Goal: Check status: Check status

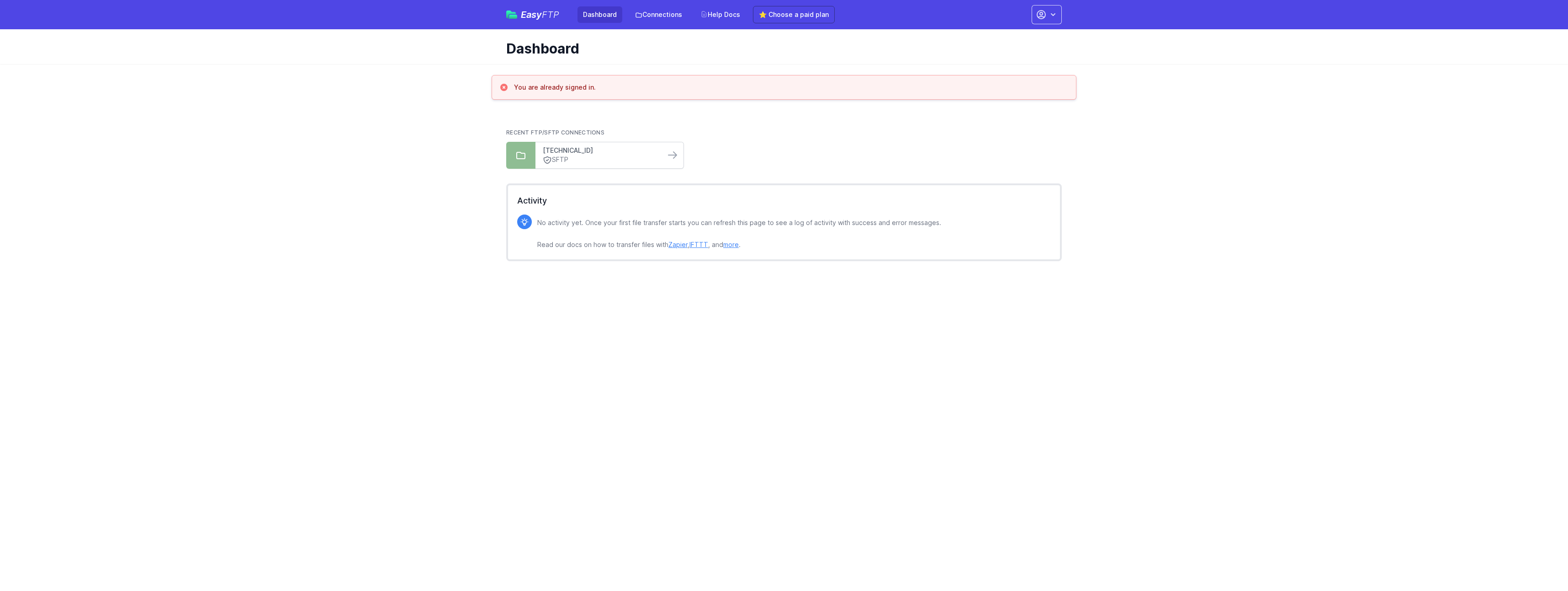
click at [615, 146] on link "[TECHNICAL_ID]" at bounding box center [600, 150] width 115 height 9
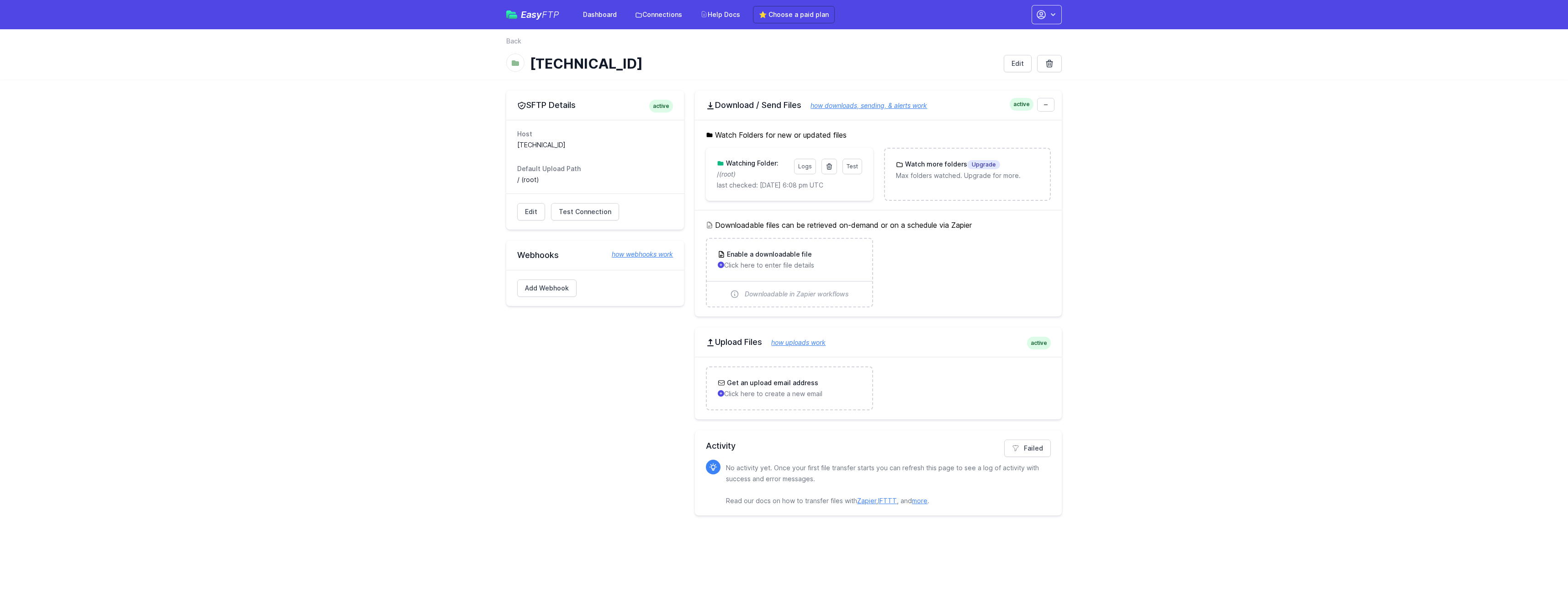
click at [1177, 261] on main "SFTP Details active Host 70.95.12.187:22 Default Upload Path / (root) Edit Test…" at bounding box center [784, 302] width 1568 height 447
click at [859, 171] on link "Test" at bounding box center [853, 167] width 20 height 16
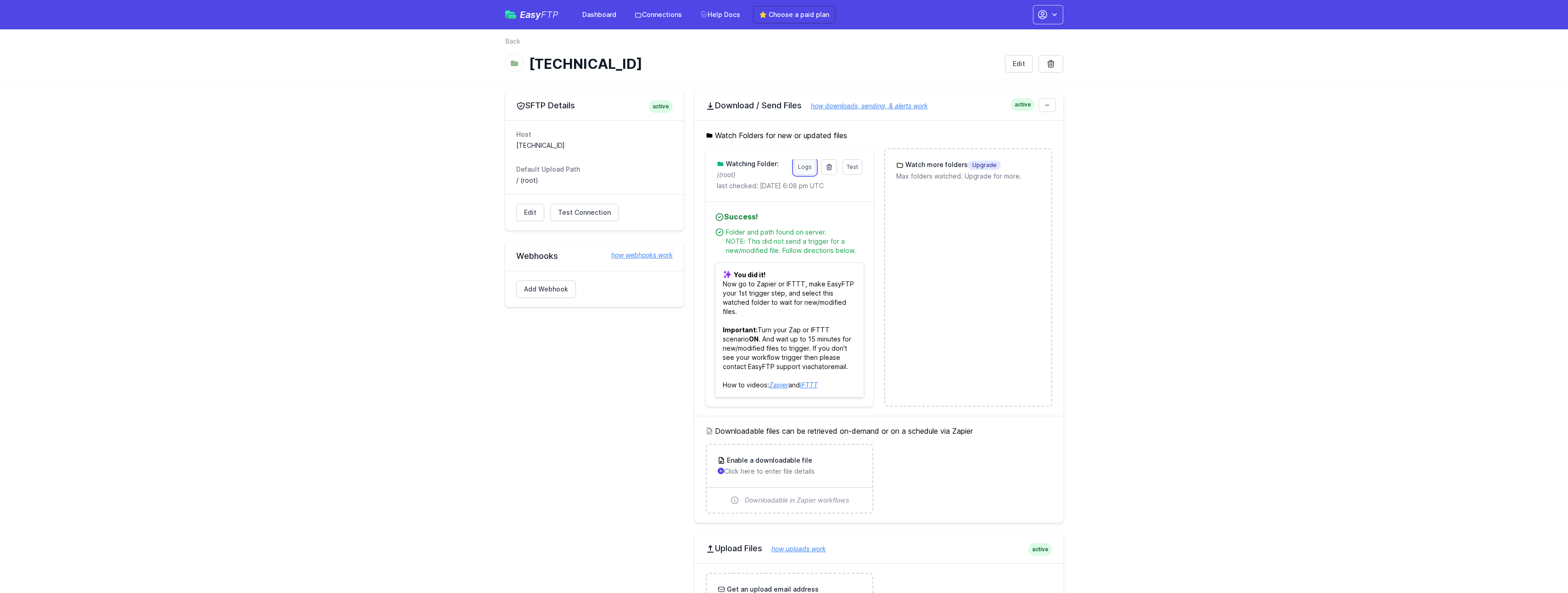
click at [806, 167] on link "Logs" at bounding box center [805, 167] width 22 height 16
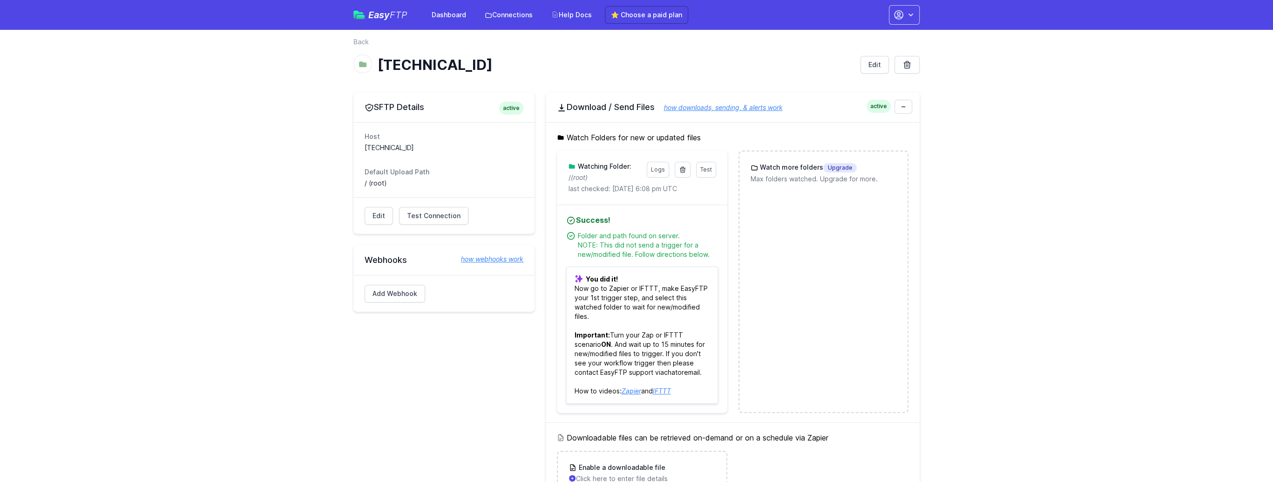
click at [724, 110] on link "how downloads, sending, & alerts work" at bounding box center [718, 107] width 128 height 8
click at [380, 219] on link "Edit" at bounding box center [379, 216] width 28 height 18
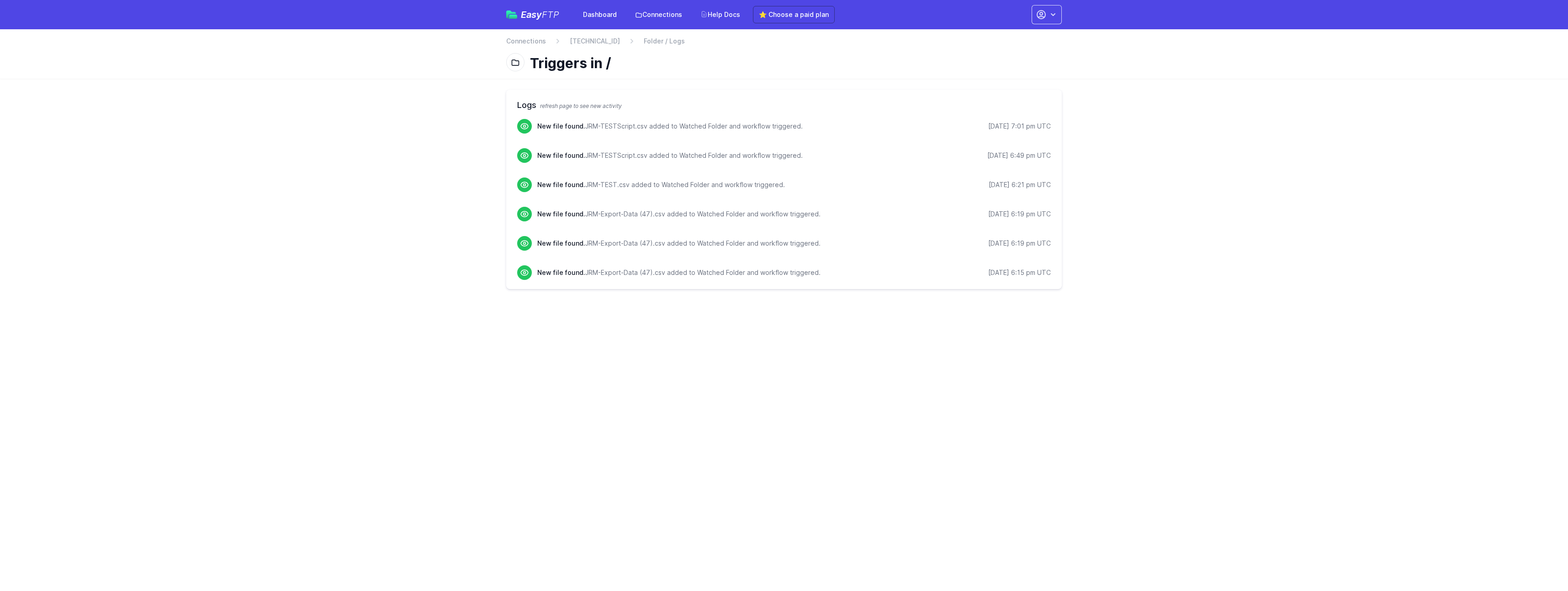
click at [571, 107] on span "refresh page to see new activity" at bounding box center [580, 105] width 81 height 7
click at [1226, 167] on main "Logs refresh page to see new activity New file found. JRM-TESTScript.csv added …" at bounding box center [784, 188] width 1568 height 221
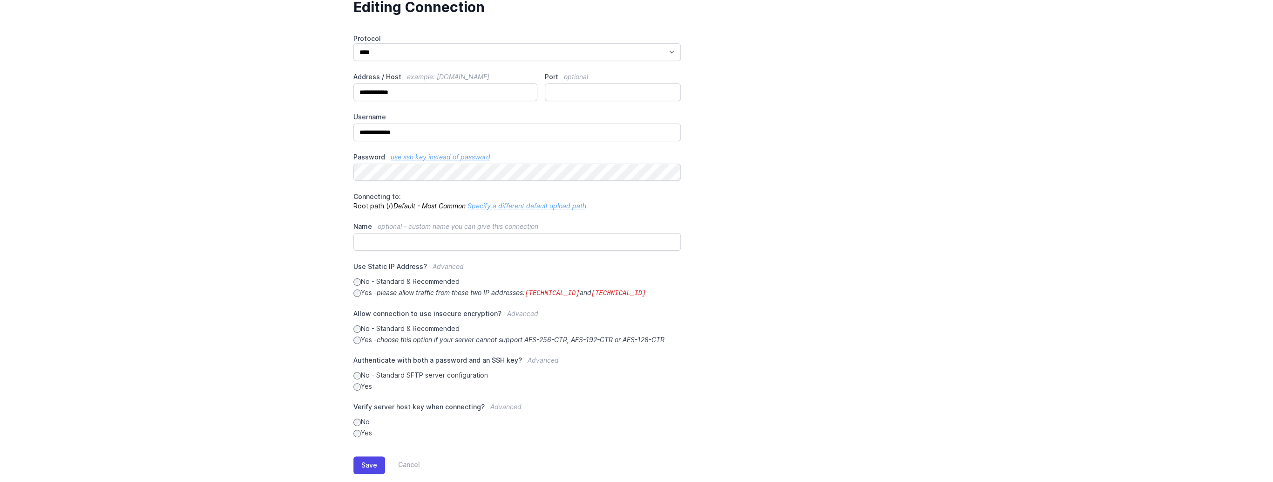
scroll to position [75, 0]
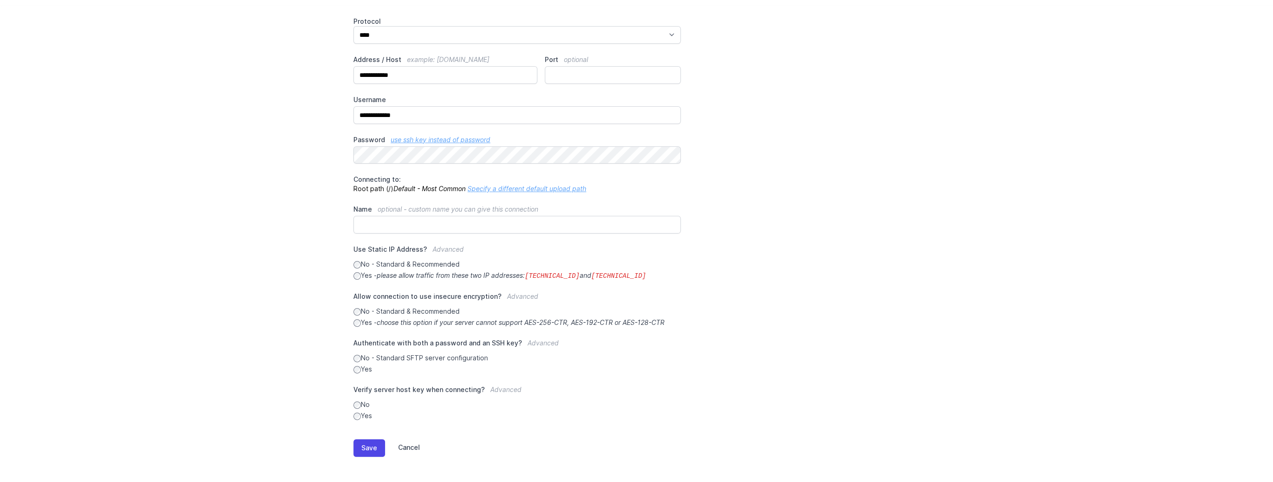
click at [408, 441] on link "Cancel" at bounding box center [402, 448] width 35 height 18
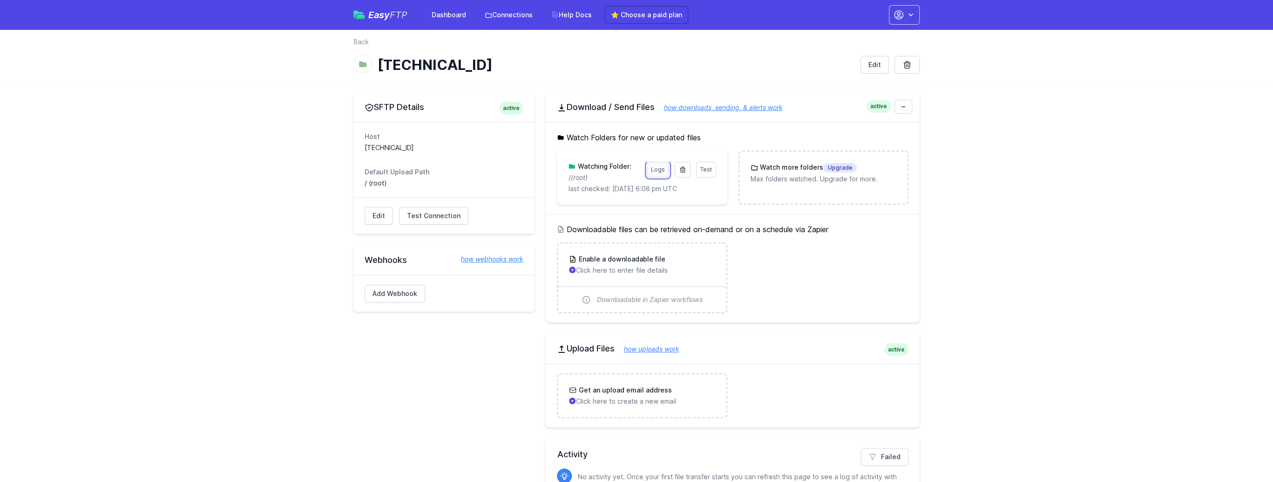
click at [665, 168] on link "Logs" at bounding box center [658, 170] width 22 height 16
click at [605, 193] on div "Test Logs Watching Folder: / (root) last checked: 8/25/2025 6:08 pm UTC" at bounding box center [642, 177] width 170 height 54
click at [595, 166] on h3 "Watching Folder:" at bounding box center [603, 166] width 55 height 9
click at [584, 164] on h3 "Watching Folder:" at bounding box center [603, 166] width 55 height 9
click at [703, 171] on span "Test" at bounding box center [706, 169] width 12 height 7
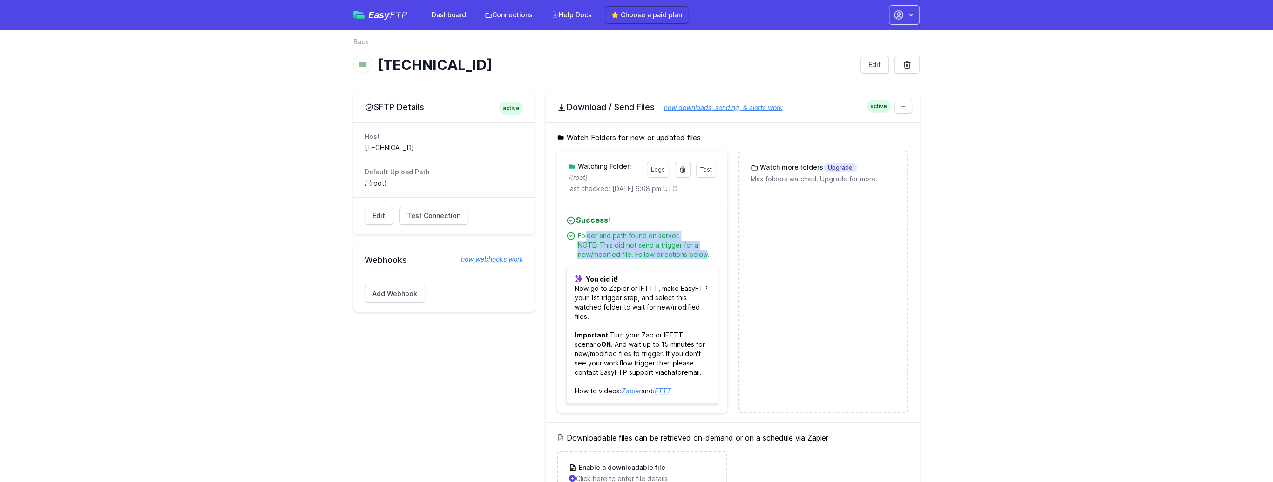
drag, startPoint x: 587, startPoint y: 235, endPoint x: 704, endPoint y: 255, distance: 119.1
click at [704, 255] on div "Folder and path found on server. NOTE: This did not send a trigger for a new/mo…" at bounding box center [647, 245] width 140 height 28
drag, startPoint x: 704, startPoint y: 255, endPoint x: 672, endPoint y: 307, distance: 61.1
click at [672, 307] on p "You did it! Now go to Zapier or IFTTT, make EasyFTP your 1st trigger step, and …" at bounding box center [641, 334] width 151 height 137
drag, startPoint x: 575, startPoint y: 287, endPoint x: 678, endPoint y: 312, distance: 105.9
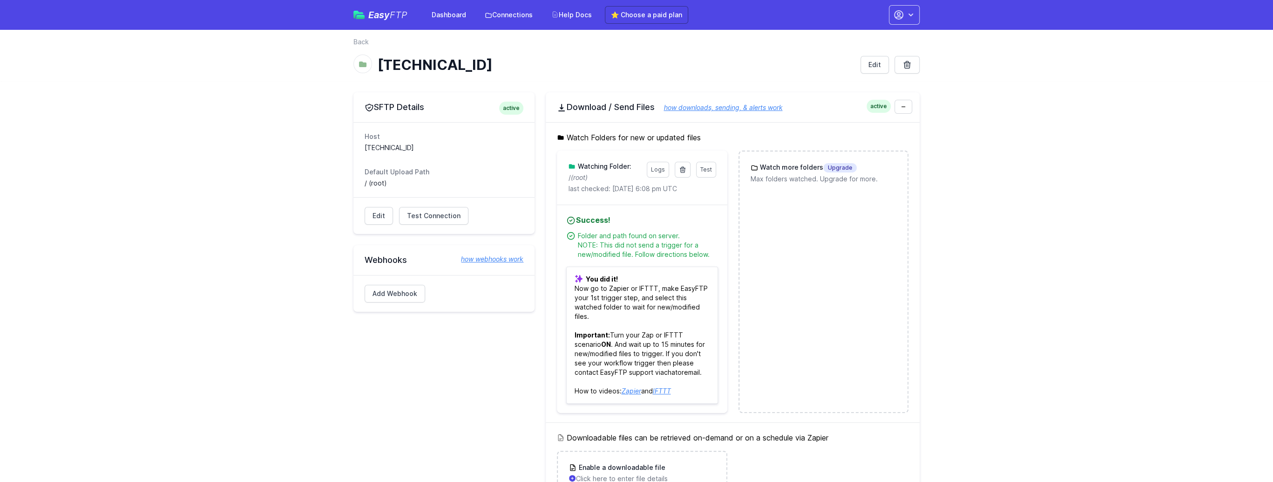
click at [678, 312] on p "You did it! Now go to Zapier or IFTTT, make EasyFTP your 1st trigger step, and …" at bounding box center [641, 334] width 151 height 137
drag, startPoint x: 678, startPoint y: 312, endPoint x: 637, endPoint y: 316, distance: 41.2
click at [637, 316] on p "You did it! Now go to Zapier or IFTTT, make EasyFTP your 1st trigger step, and …" at bounding box center [641, 334] width 151 height 137
drag, startPoint x: 612, startPoint y: 335, endPoint x: 709, endPoint y: 371, distance: 103.3
click at [709, 371] on p "You did it! Now go to Zapier or IFTTT, make EasyFTP your 1st trigger step, and …" at bounding box center [641, 334] width 151 height 137
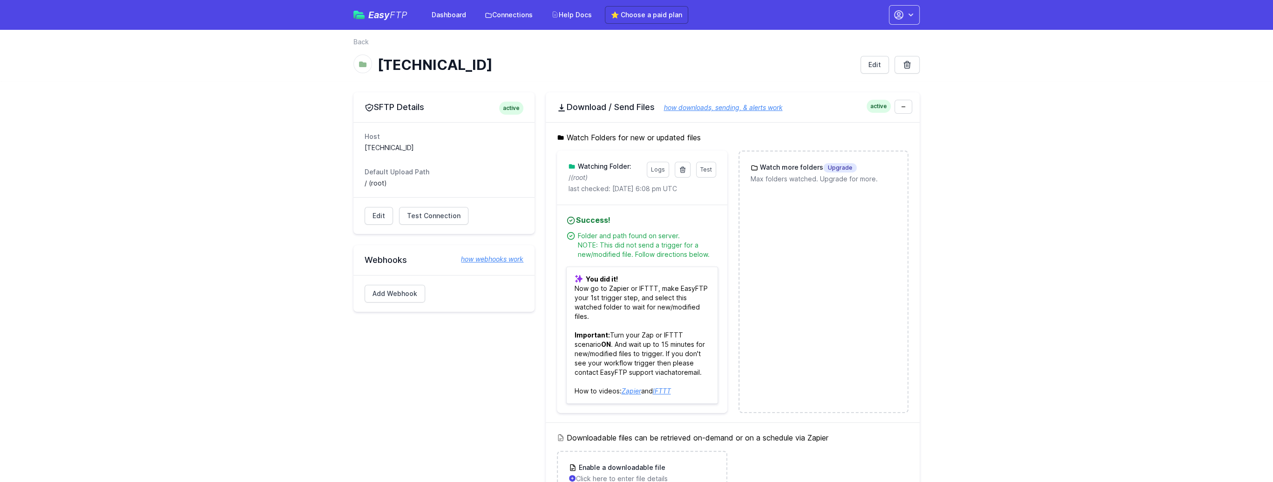
drag, startPoint x: 1041, startPoint y: 210, endPoint x: 1057, endPoint y: 208, distance: 15.9
click at [1051, 209] on main "SFTP Details active Host 70.95.12.187:22 Default Upload Path / (root) Edit Test…" at bounding box center [636, 412] width 1273 height 663
click at [1030, 177] on main "SFTP Details active Host 70.95.12.187:22 Default Upload Path / (root) Edit Test…" at bounding box center [636, 412] width 1273 height 663
click at [658, 168] on link "Logs" at bounding box center [658, 170] width 22 height 16
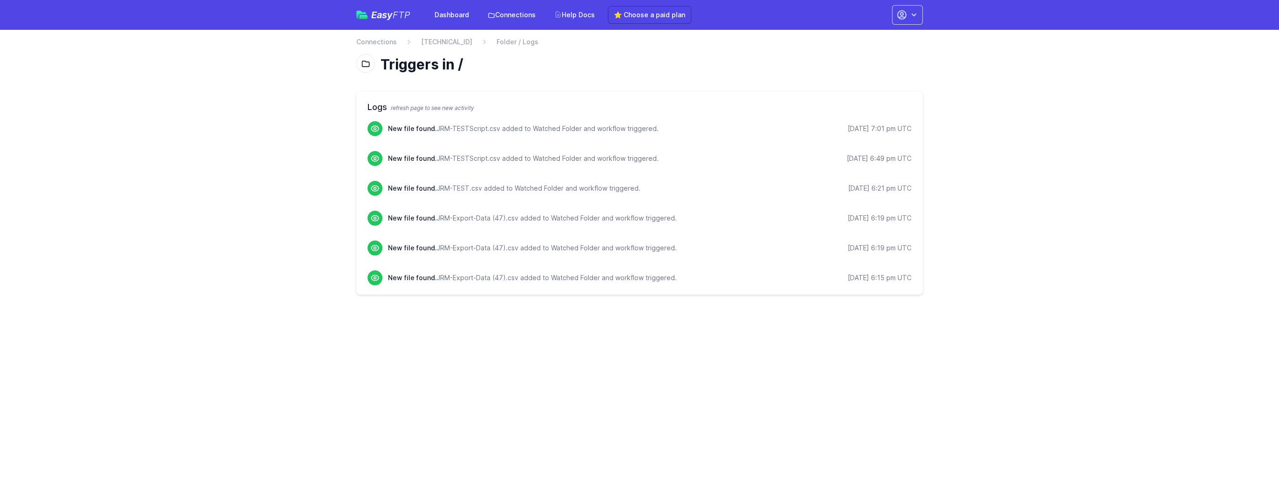
click at [1006, 193] on main "Logs refresh page to see new activity New file found. JRM-TESTScript.csv added …" at bounding box center [639, 192] width 1279 height 225
drag, startPoint x: 394, startPoint y: 254, endPoint x: 388, endPoint y: 257, distance: 7.1
click at [640, 14] on link "⭐ Choose a paid plan" at bounding box center [649, 15] width 83 height 18
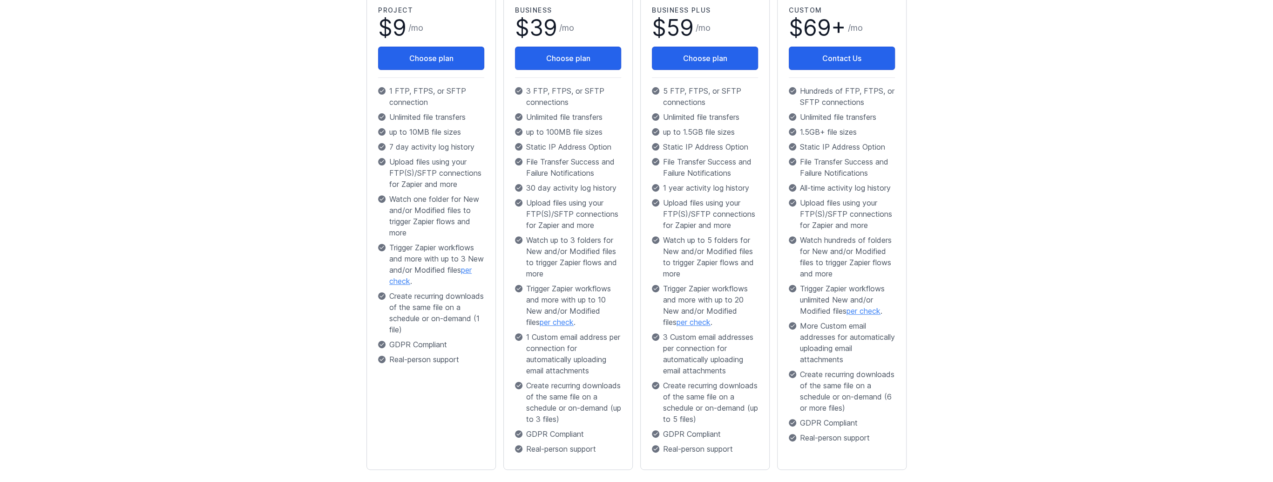
scroll to position [257, 0]
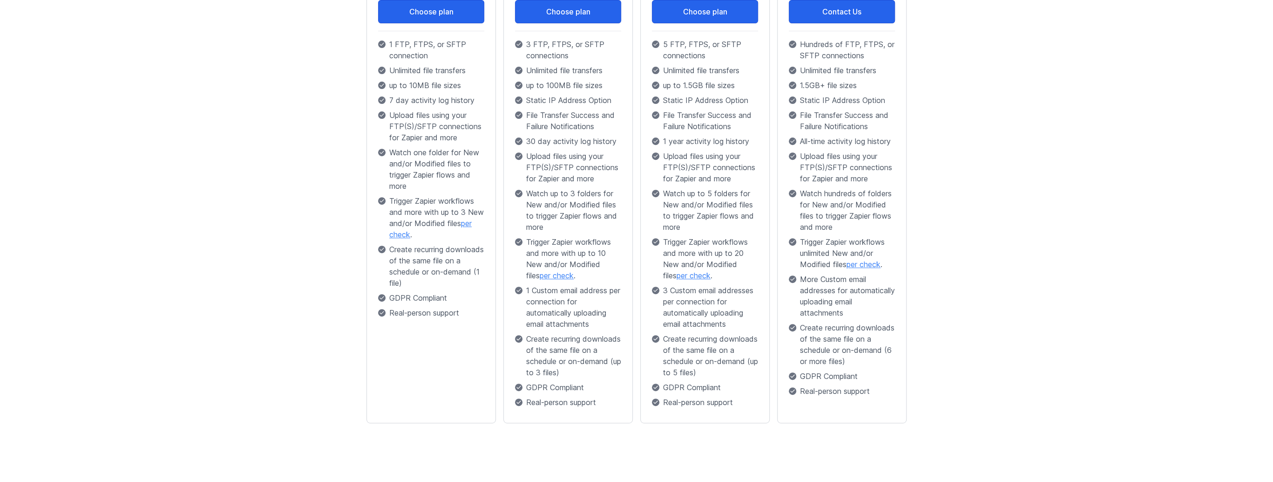
click at [416, 233] on link "per check" at bounding box center [430, 228] width 82 height 20
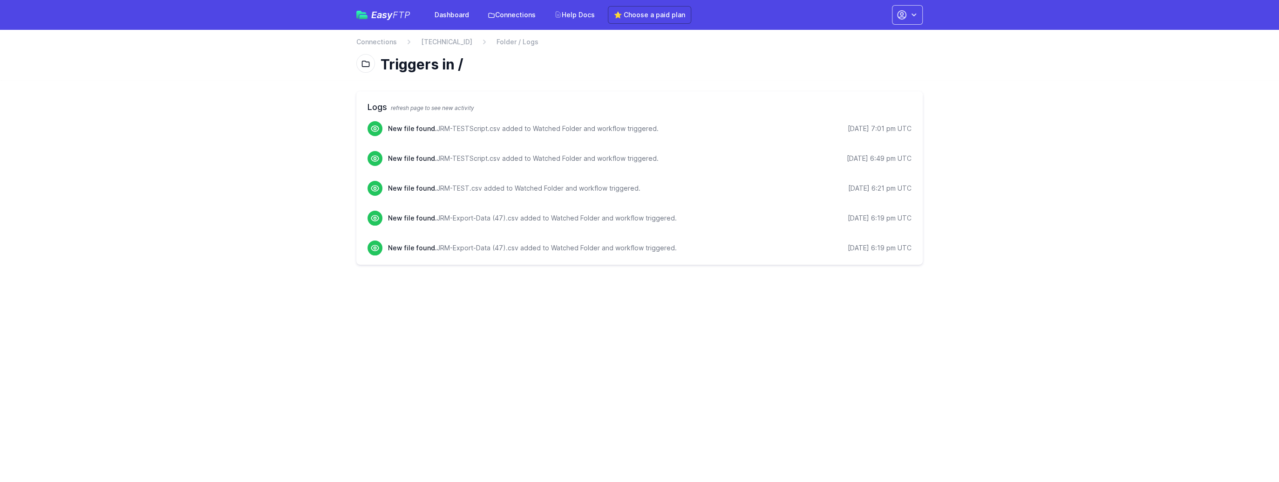
click at [388, 113] on h2 "Logs refresh page to see new activity" at bounding box center [639, 107] width 544 height 13
click at [394, 109] on span "refresh page to see new activity" at bounding box center [432, 107] width 83 height 7
click at [272, 122] on main "Logs refresh page to see new activity New file found. JRM-TESTScript.csv added …" at bounding box center [639, 178] width 1279 height 196
click at [488, 276] on html "Easy FTP Dashboard Connections Help Docs ⭐ Choose a paid plan Account Settings …" at bounding box center [639, 138] width 1279 height 276
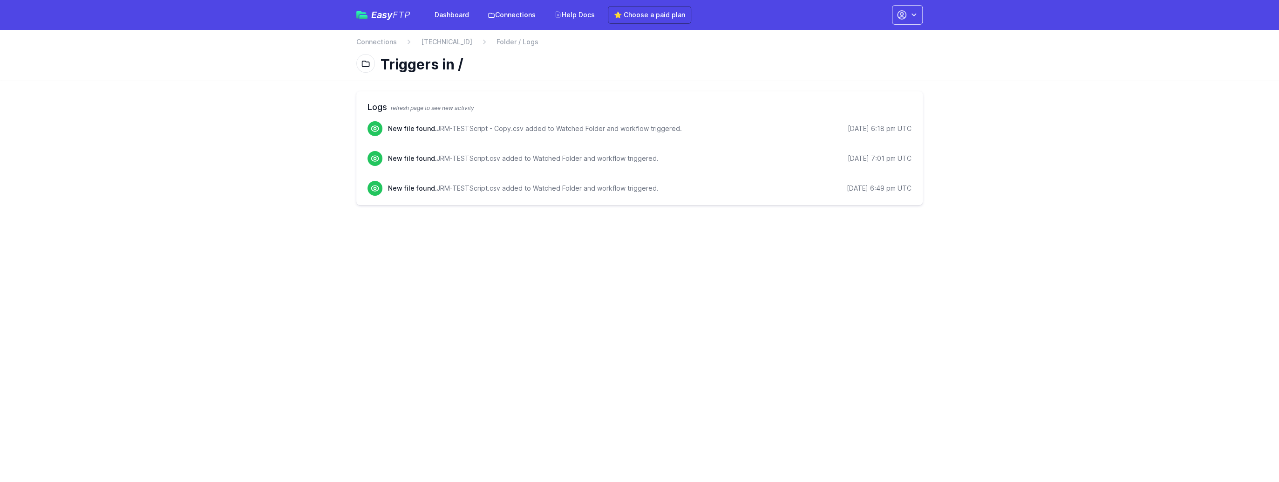
drag, startPoint x: 833, startPoint y: 129, endPoint x: 912, endPoint y: 129, distance: 79.2
click at [912, 129] on div "Logs refresh page to see new activity New file found. JRM-TESTScript - Copy.csv…" at bounding box center [639, 148] width 566 height 114
drag, startPoint x: 912, startPoint y: 129, endPoint x: 991, endPoint y: 167, distance: 87.7
click at [994, 166] on main "Logs refresh page to see new activity New file found. JRM-TESTScript - Copy.csv…" at bounding box center [639, 148] width 1279 height 136
drag, startPoint x: 384, startPoint y: 129, endPoint x: 980, endPoint y: 121, distance: 596.6
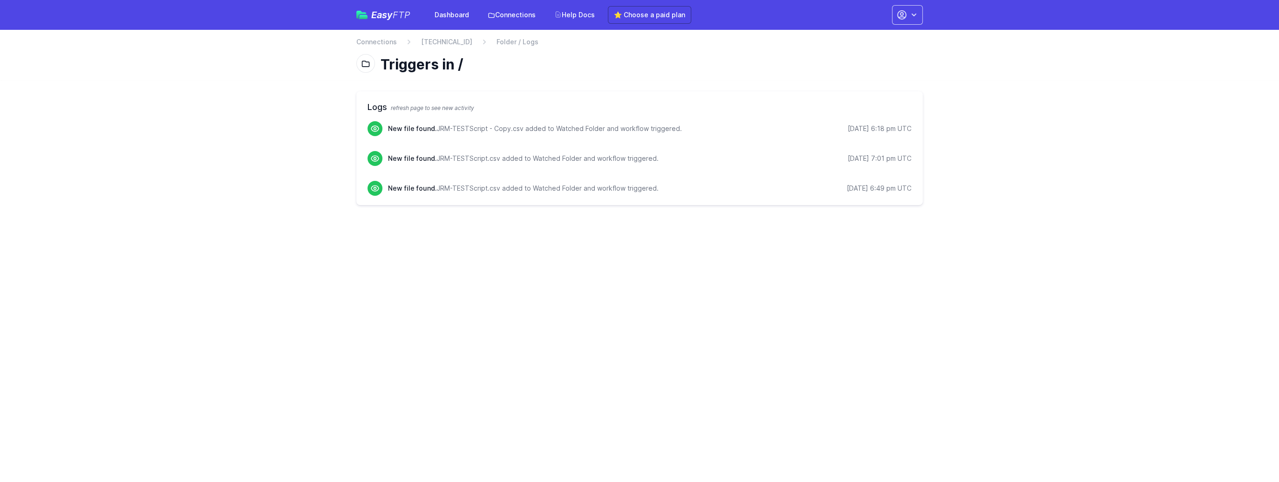
click at [980, 121] on main "Logs refresh page to see new activity New file found. JRM-TESTScript - Copy.csv…" at bounding box center [639, 148] width 1279 height 136
click at [871, 130] on div "8/25/2025 6:18 pm UTC" at bounding box center [880, 128] width 64 height 9
drag, startPoint x: 832, startPoint y: 136, endPoint x: 924, endPoint y: 129, distance: 92.9
click at [924, 129] on div "Logs refresh page to see new activity New file found. JRM-TESTScript - Copy.csv…" at bounding box center [639, 148] width 596 height 136
drag, startPoint x: 924, startPoint y: 129, endPoint x: 919, endPoint y: 134, distance: 7.6
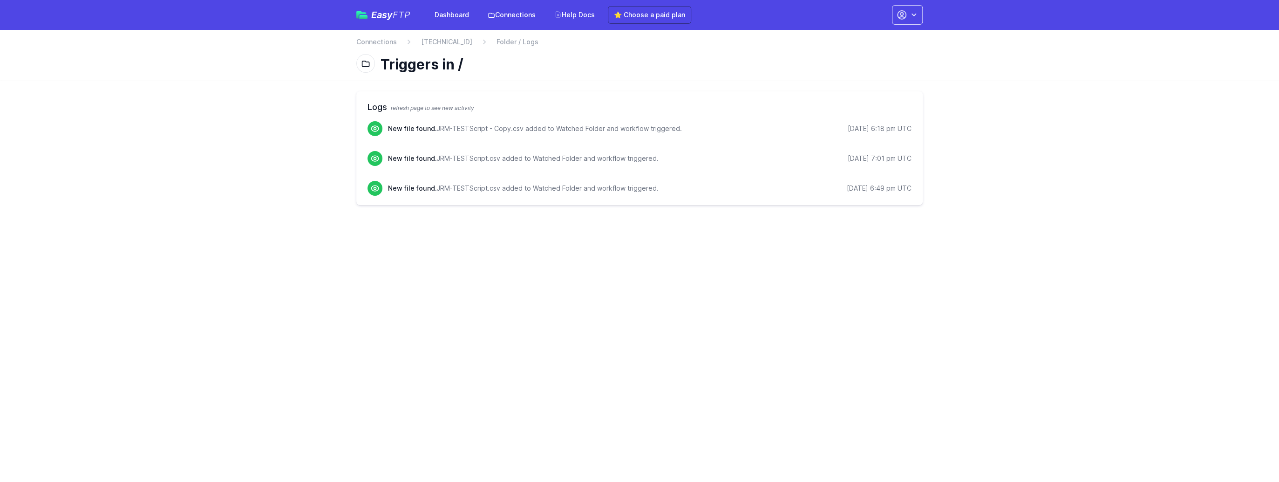
click at [919, 134] on div "Logs refresh page to see new activity New file found. JRM-TESTScript - Copy.csv…" at bounding box center [639, 148] width 566 height 114
drag, startPoint x: 874, startPoint y: 130, endPoint x: 888, endPoint y: 129, distance: 14.5
click at [888, 129] on div "[DATE] 6:18 pm UTC" at bounding box center [880, 128] width 64 height 9
click at [999, 216] on html "Easy FTP Dashboard Connections Help Docs ⭐ Choose a paid plan Account Settings …" at bounding box center [639, 108] width 1279 height 216
drag, startPoint x: 870, startPoint y: 131, endPoint x: 930, endPoint y: 129, distance: 59.7
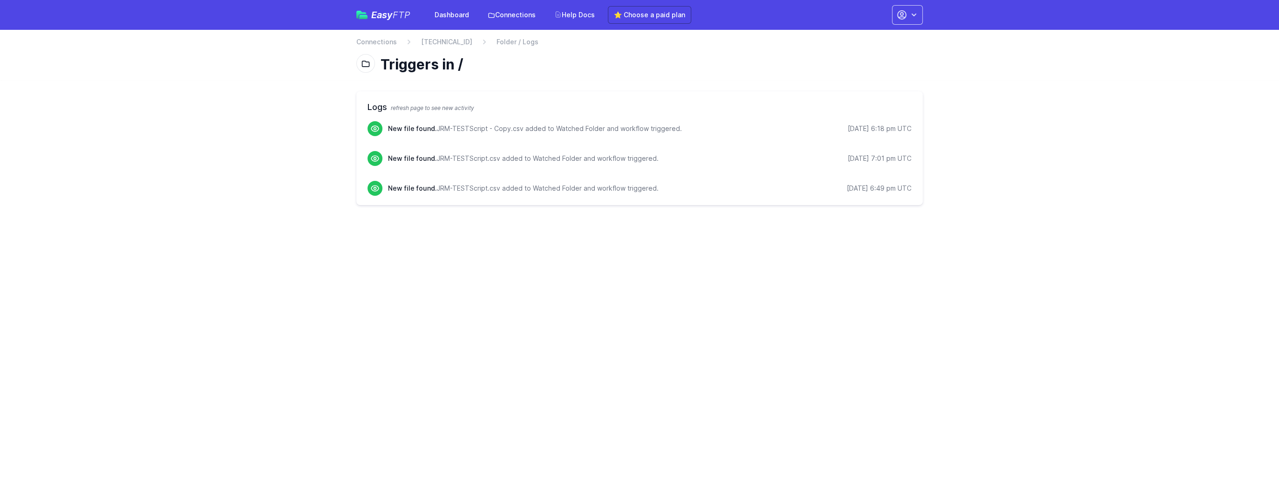
click at [930, 129] on div "Logs refresh page to see new activity New file found. JRM-TESTScript - Copy.csv…" at bounding box center [639, 148] width 596 height 136
click at [1115, 207] on main "Logs refresh page to see new activity New file found. JRM-TESTScript - Copy.csv…" at bounding box center [639, 148] width 1279 height 136
click at [969, 193] on main "Logs refresh page to see new activity New file found. JRM-TESTScript - Copy.csv…" at bounding box center [639, 148] width 1279 height 136
drag, startPoint x: 475, startPoint y: 129, endPoint x: 813, endPoint y: 122, distance: 337.7
click at [813, 122] on div "New file found. JRM-TESTScript - Copy.csv added to Watched Folder and workflow …" at bounding box center [649, 128] width 523 height 15
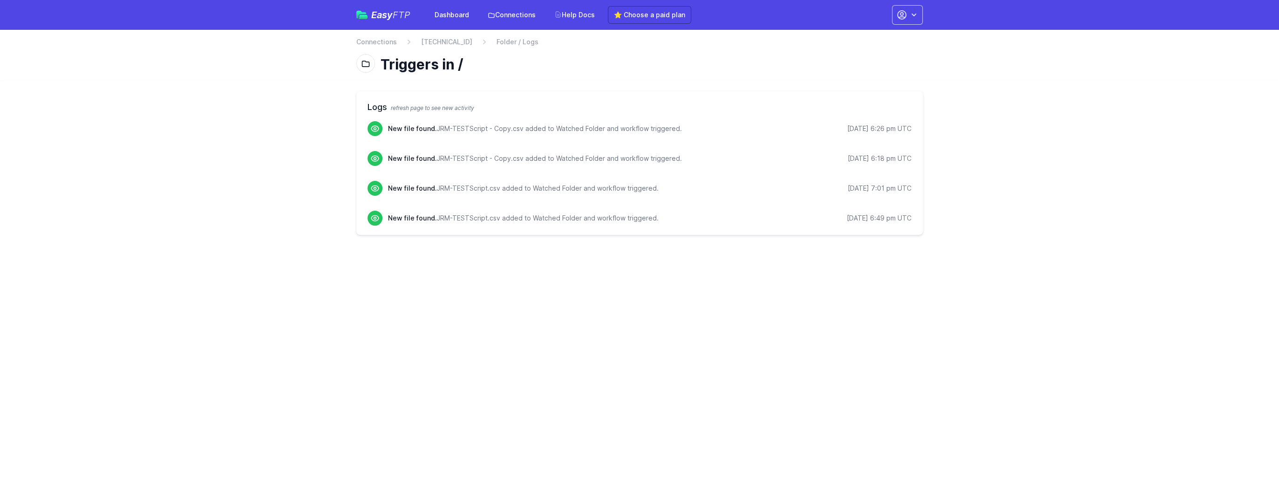
drag, startPoint x: 813, startPoint y: 122, endPoint x: 1021, endPoint y: 165, distance: 212.1
click at [1021, 165] on main "Logs refresh page to see new activity New file found. JRM-TESTScript - Copy.csv…" at bounding box center [639, 163] width 1279 height 166
drag, startPoint x: 434, startPoint y: 127, endPoint x: 701, endPoint y: 124, distance: 266.4
click at [701, 124] on div "New file found. JRM-TESTScript - Copy.csv added to Watched Folder and workflow …" at bounding box center [649, 128] width 523 height 15
click at [993, 212] on main "Logs refresh page to see new activity New file found. JRM-TESTScript - Copy.csv…" at bounding box center [639, 163] width 1279 height 166
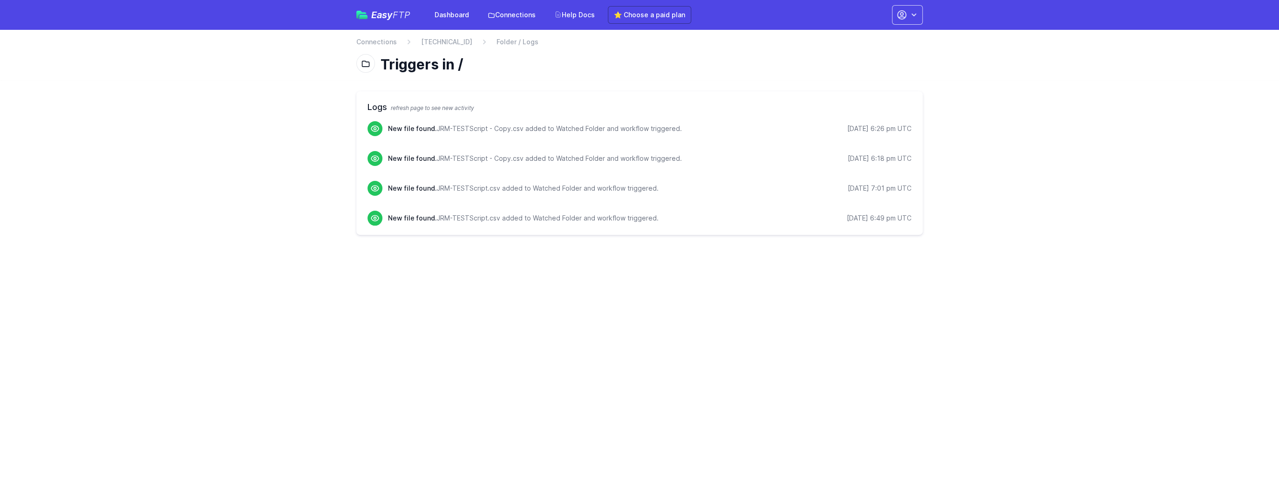
click at [463, 129] on p "New file found. JRM-TESTScript - Copy.csv added to Watched Folder and workflow …" at bounding box center [535, 128] width 294 height 9
click at [438, 117] on div "Logs refresh page to see new activity New file found. JRM-TESTScript - Copy.csv…" at bounding box center [639, 162] width 566 height 143
click at [730, 246] on html "Easy FTP Dashboard Connections Help Docs ⭐ Choose a paid plan Account Settings …" at bounding box center [639, 123] width 1279 height 246
click at [1095, 246] on html "Easy FTP Dashboard Connections Help Docs ⭐ Choose a paid plan Account Settings …" at bounding box center [639, 123] width 1279 height 246
click at [1086, 246] on html "Easy FTP Dashboard Connections Help Docs ⭐ Choose a paid plan Account Settings …" at bounding box center [639, 123] width 1279 height 246
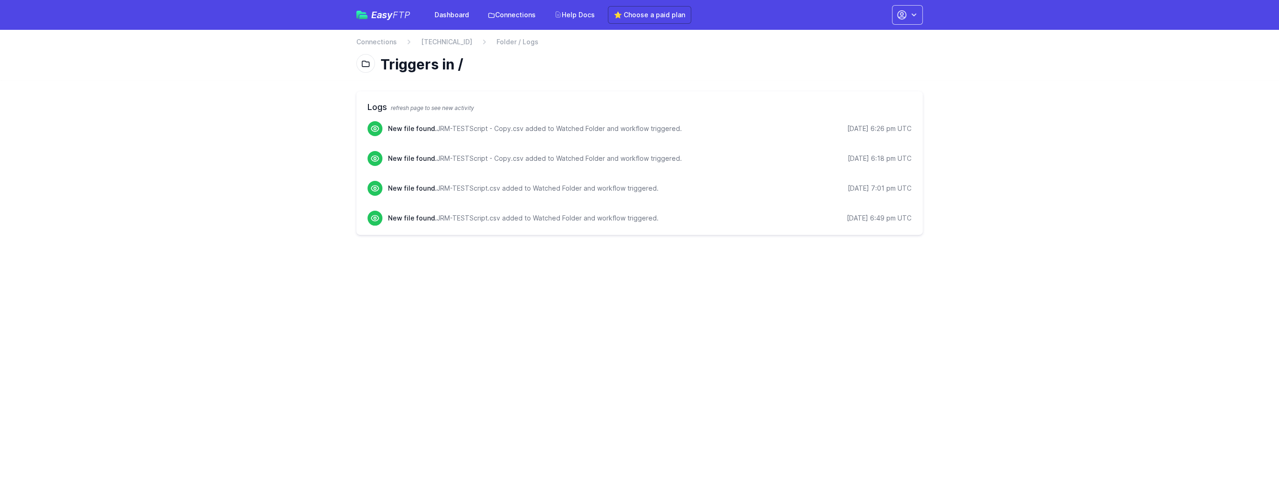
click at [1089, 246] on html "Easy FTP Dashboard Connections Help Docs ⭐ Choose a paid plan Account Settings …" at bounding box center [639, 123] width 1279 height 246
click at [1006, 127] on main "Logs refresh page to see new activity New file found. JRM-TESTScript - Copy.csv…" at bounding box center [639, 163] width 1279 height 166
drag, startPoint x: 433, startPoint y: 101, endPoint x: 425, endPoint y: 102, distance: 7.7
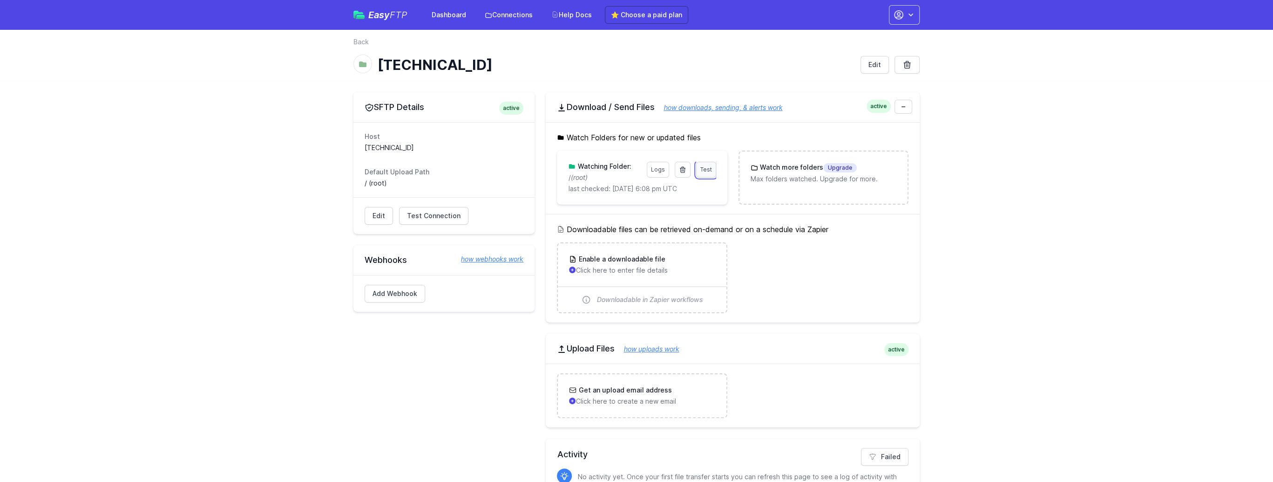
click at [704, 170] on span "Test" at bounding box center [706, 169] width 12 height 7
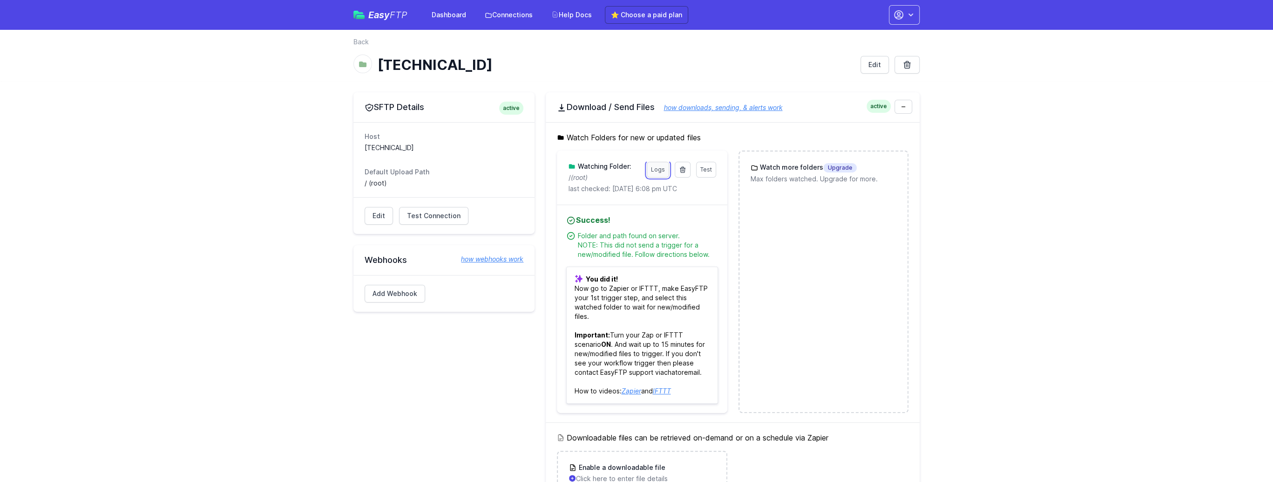
click at [657, 168] on link "Logs" at bounding box center [658, 170] width 22 height 16
drag, startPoint x: 647, startPoint y: 188, endPoint x: 655, endPoint y: 190, distance: 8.0
click at [655, 190] on p "last checked: 8/25/2025 6:08 pm UTC" at bounding box center [642, 188] width 148 height 9
click at [650, 193] on div "Test Logs Watching Folder: / (root) last checked: 8/25/2025 6:08 pm UTC" at bounding box center [642, 177] width 170 height 54
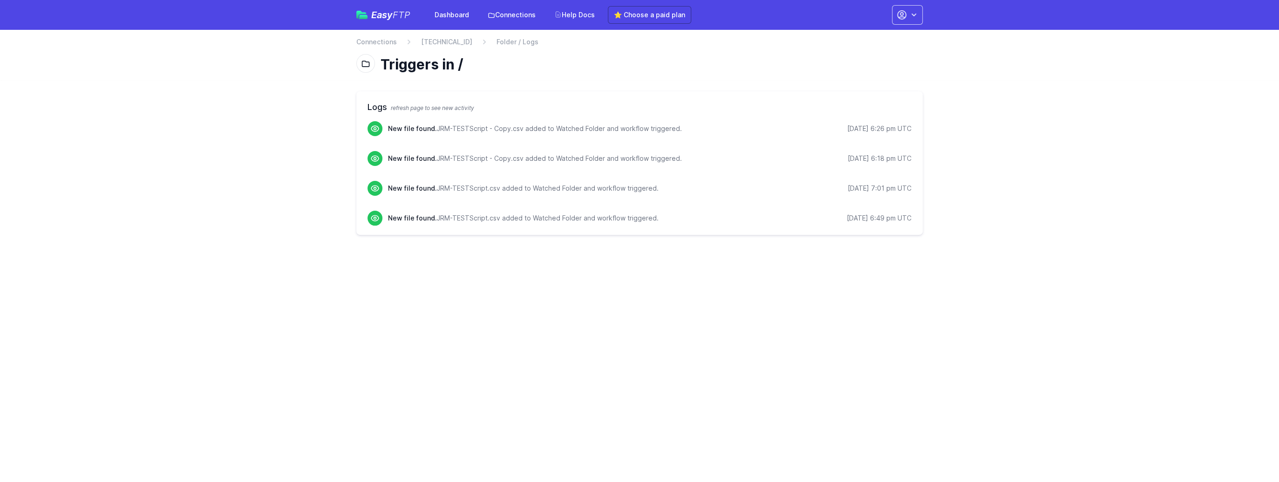
click at [1051, 246] on html "Easy FTP Dashboard Connections Help Docs ⭐ Choose a paid plan Account Settings …" at bounding box center [639, 123] width 1279 height 246
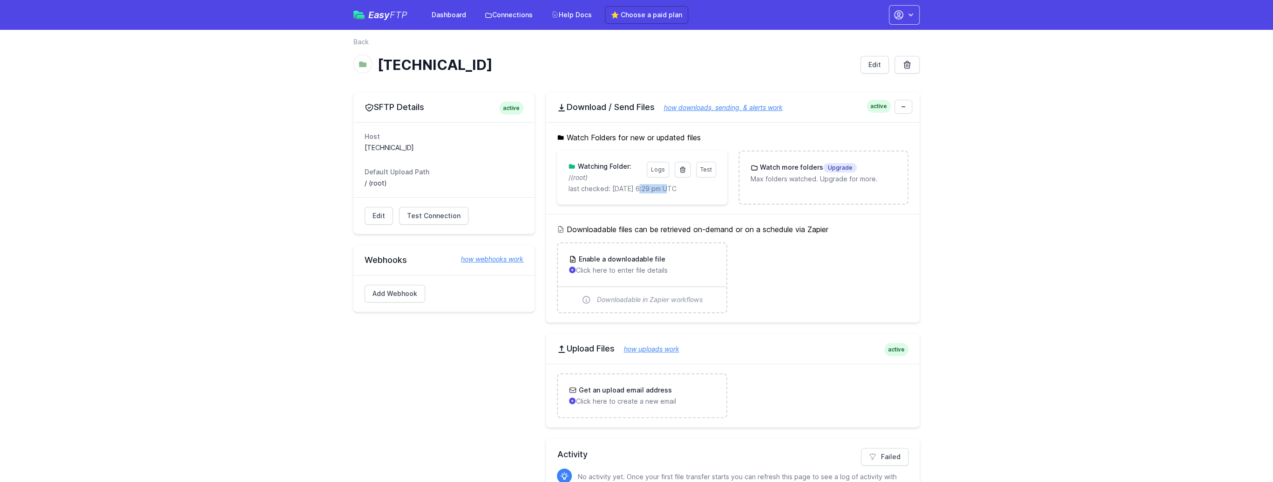
drag, startPoint x: 643, startPoint y: 188, endPoint x: 664, endPoint y: 188, distance: 21.0
click at [664, 188] on p "last checked: [DATE] 6:29 pm UTC" at bounding box center [642, 188] width 148 height 9
click at [1018, 257] on main "SFTP Details active Host [TECHNICAL_ID] Default Upload Path / (root) Edit Test …" at bounding box center [636, 308] width 1273 height 455
click at [664, 171] on link "Logs" at bounding box center [658, 170] width 22 height 16
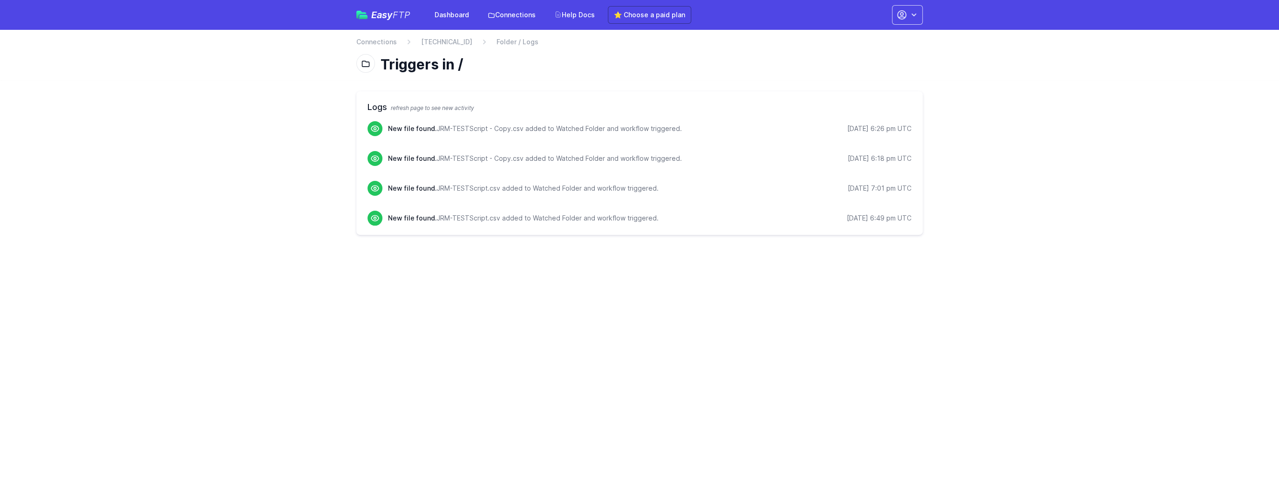
drag, startPoint x: 988, startPoint y: 108, endPoint x: 964, endPoint y: 121, distance: 27.5
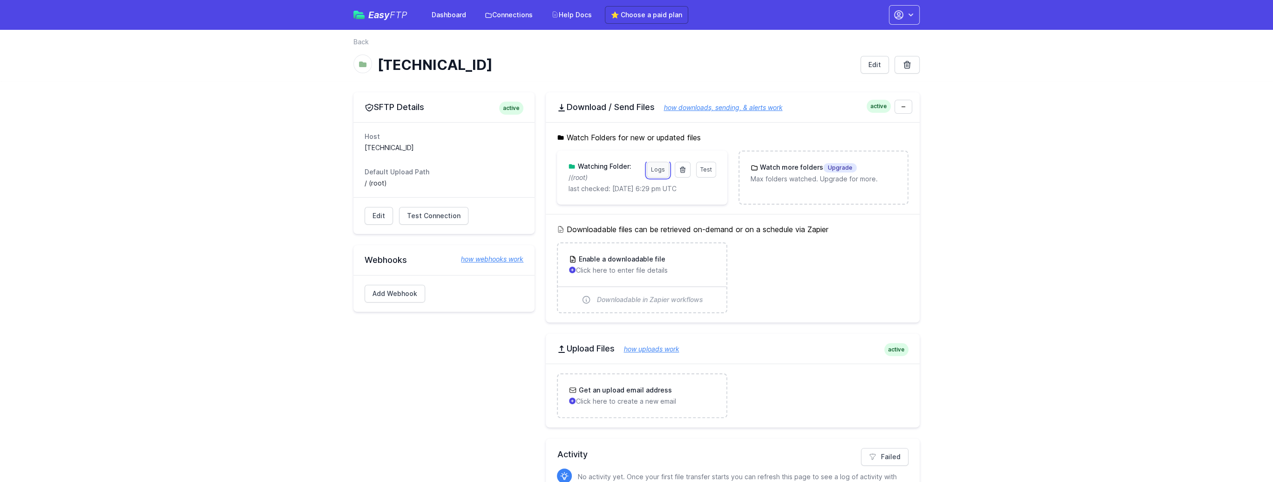
click at [656, 174] on link "Logs" at bounding box center [658, 170] width 22 height 16
click at [699, 170] on link "Test" at bounding box center [706, 170] width 20 height 16
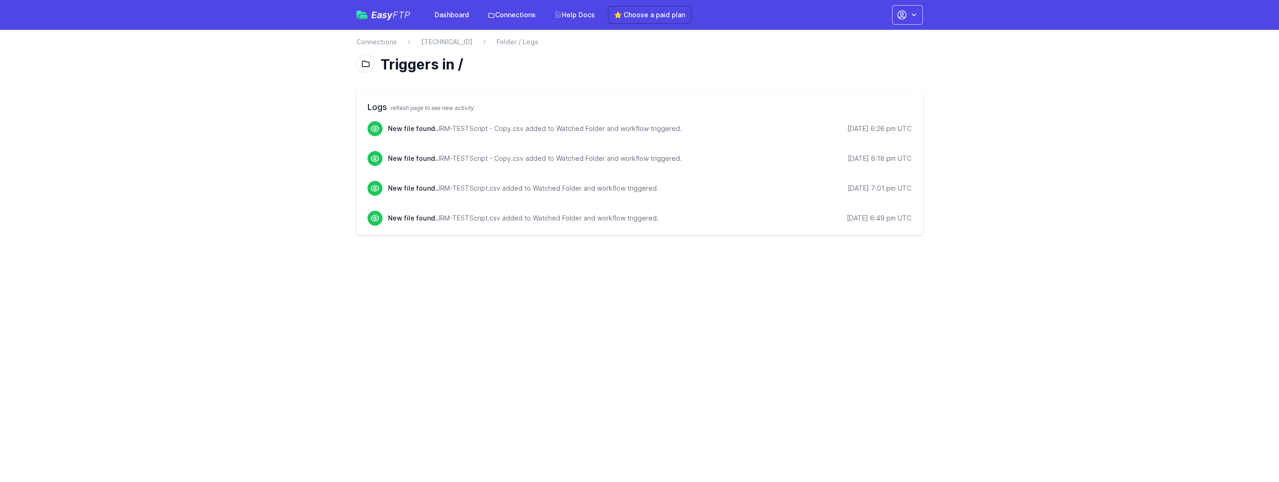
drag, startPoint x: 0, startPoint y: 0, endPoint x: 658, endPoint y: 190, distance: 684.6
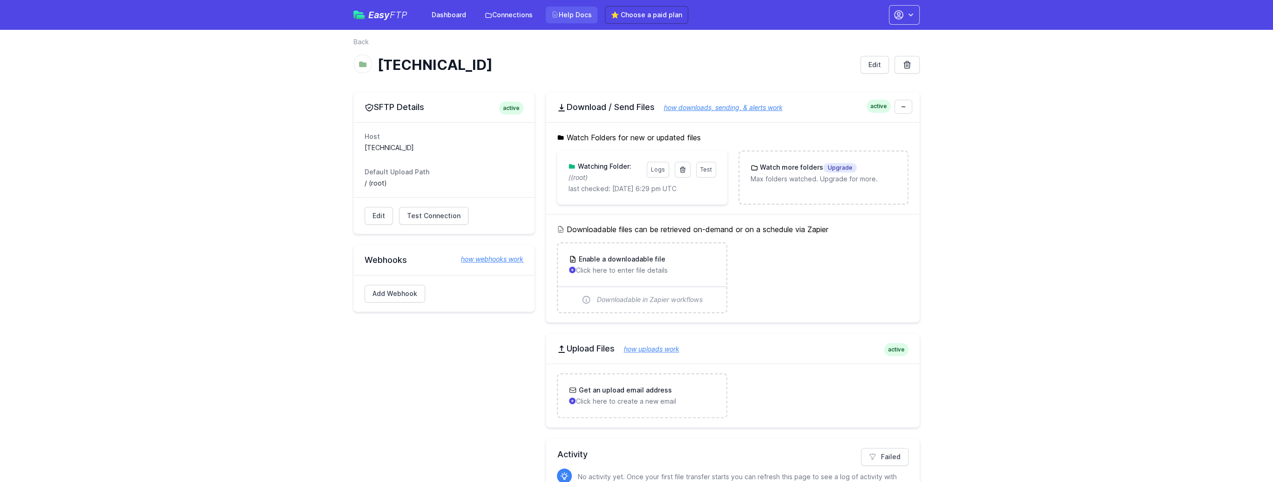
click at [572, 11] on link "Help Docs" at bounding box center [572, 15] width 52 height 17
click at [657, 177] on div "Test Logs Watching Folder: / (root) last checked: 8/25/2025 6:29 pm UTC" at bounding box center [642, 178] width 148 height 32
drag, startPoint x: 658, startPoint y: 170, endPoint x: 672, endPoint y: 176, distance: 15.8
click at [658, 169] on link "Logs" at bounding box center [658, 170] width 22 height 16
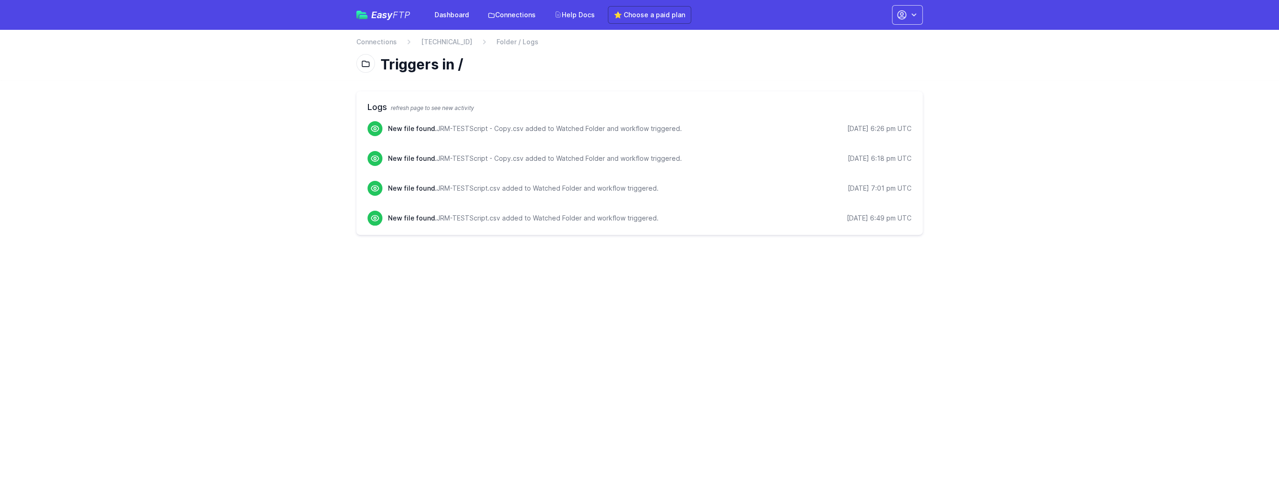
click at [1010, 246] on html "Easy FTP Dashboard Connections Help Docs ⭐ Choose a paid plan Account Settings …" at bounding box center [639, 123] width 1279 height 246
click at [584, 246] on html "Easy FTP Dashboard Connections Help Docs ⭐ Choose a paid plan Account Settings …" at bounding box center [639, 123] width 1279 height 246
click at [312, 246] on html "Easy FTP Dashboard Connections Help Docs ⭐ Choose a paid plan Account Settings …" at bounding box center [639, 123] width 1279 height 246
